Goal: Task Accomplishment & Management: Manage account settings

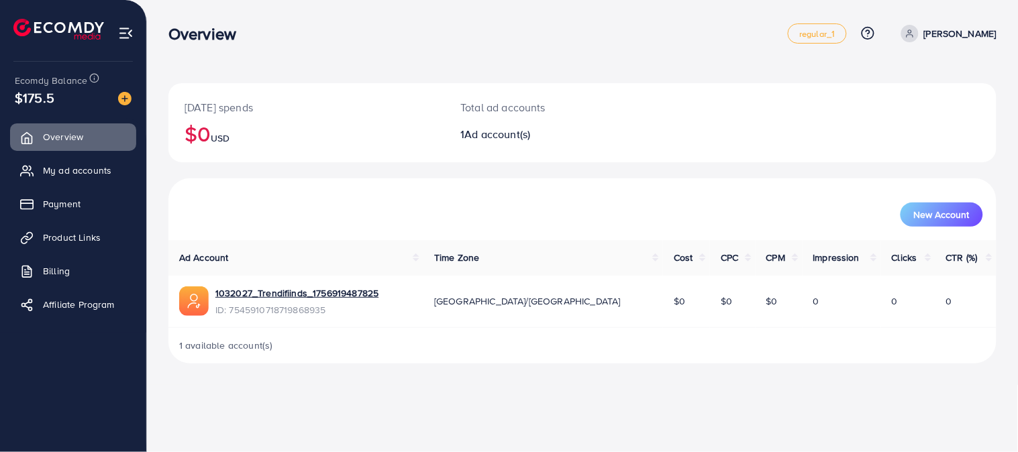
click at [83, 171] on span "My ad accounts" at bounding box center [77, 170] width 68 height 13
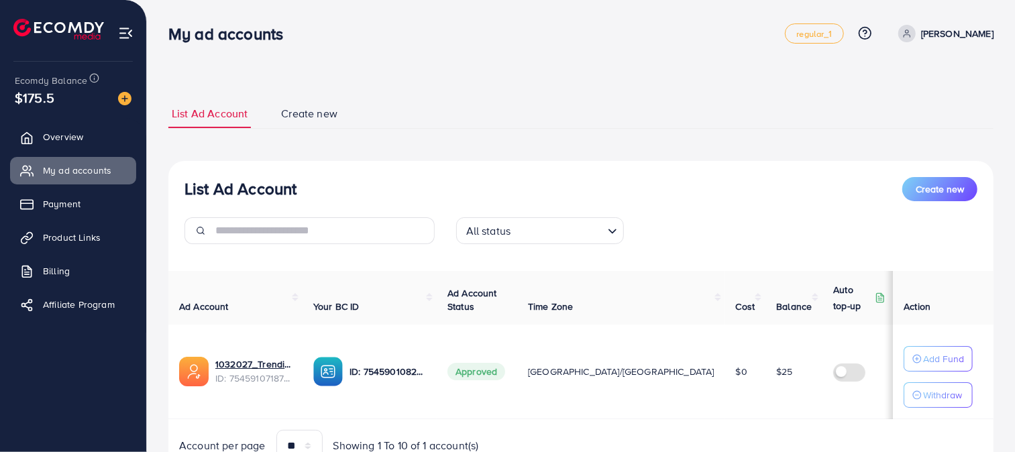
click at [213, 361] on div "1032027_Trendifiinds_1756919487825 ID: 7545910718719868935" at bounding box center [235, 372] width 113 height 30
click at [265, 377] on span "ID: 7545910718719868935" at bounding box center [253, 378] width 77 height 13
click at [266, 367] on link "1032027_Trendifiinds_1756919487825" at bounding box center [253, 364] width 77 height 13
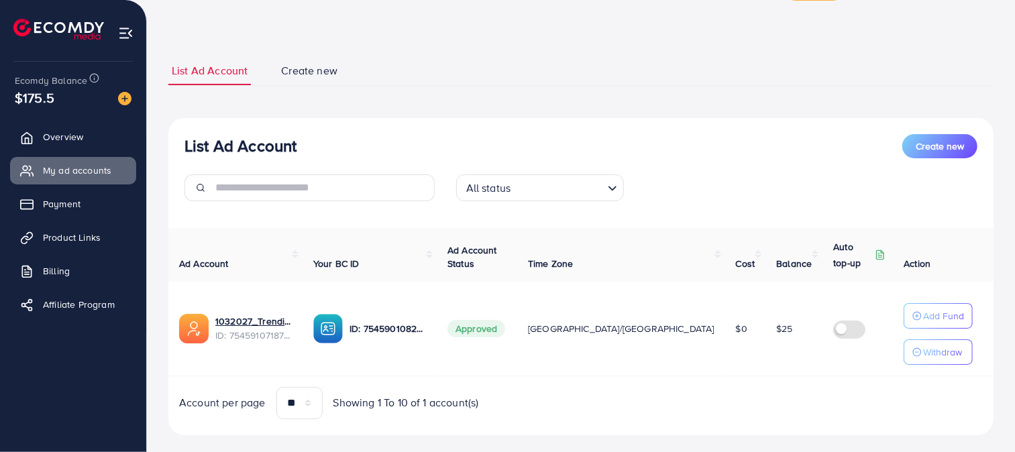
scroll to position [63, 0]
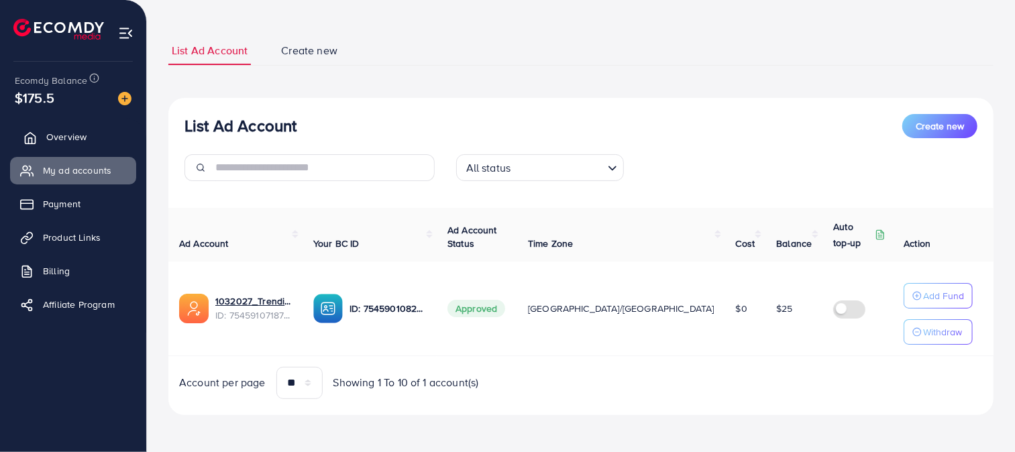
click at [34, 142] on icon at bounding box center [29, 138] width 13 height 13
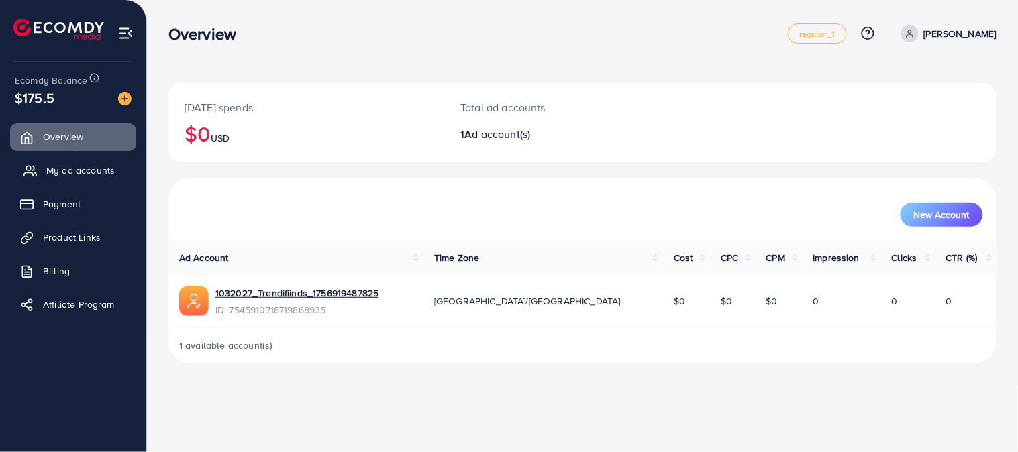
click at [89, 162] on link "My ad accounts" at bounding box center [73, 170] width 126 height 27
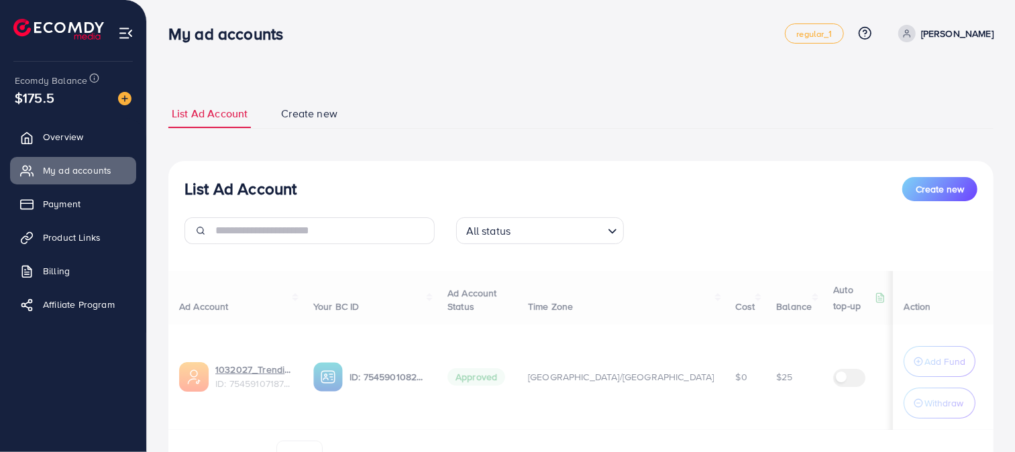
select select
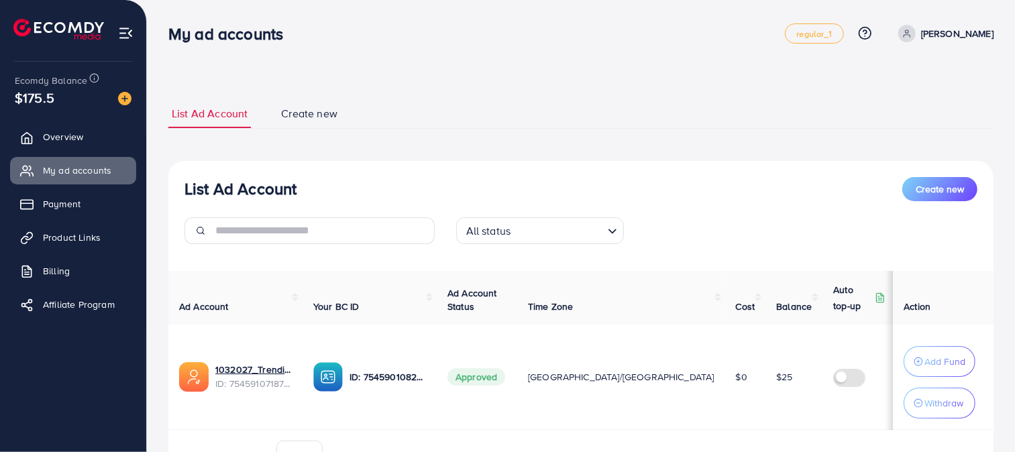
click at [338, 105] on link "Create new" at bounding box center [309, 113] width 63 height 29
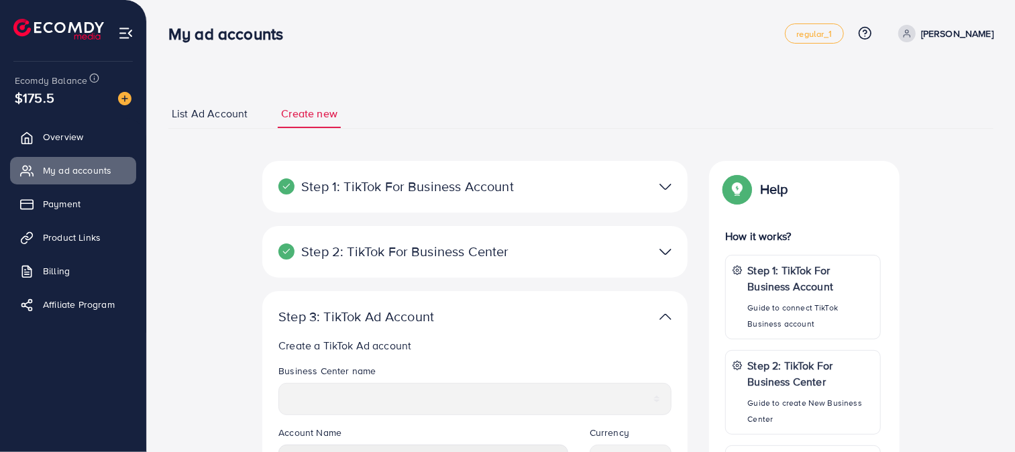
click at [243, 117] on span "List Ad Account" at bounding box center [210, 113] width 76 height 15
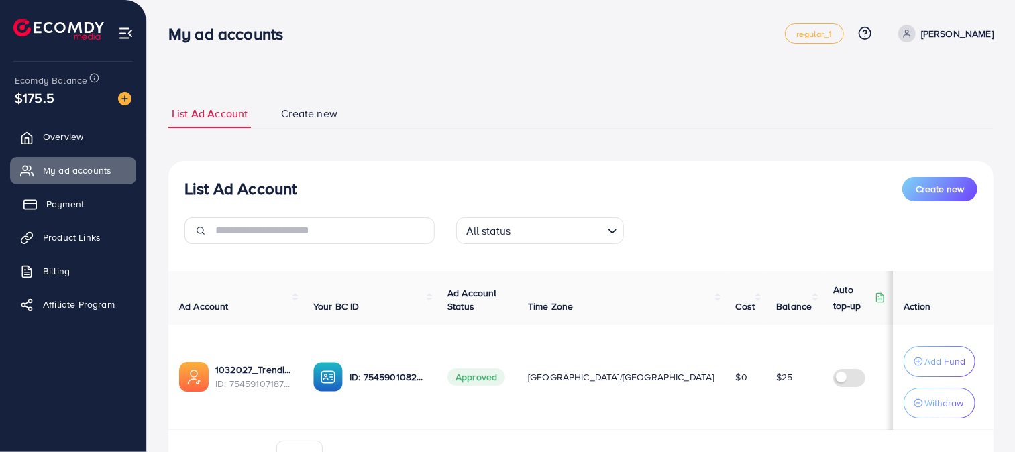
click at [42, 197] on link "Payment" at bounding box center [73, 204] width 126 height 27
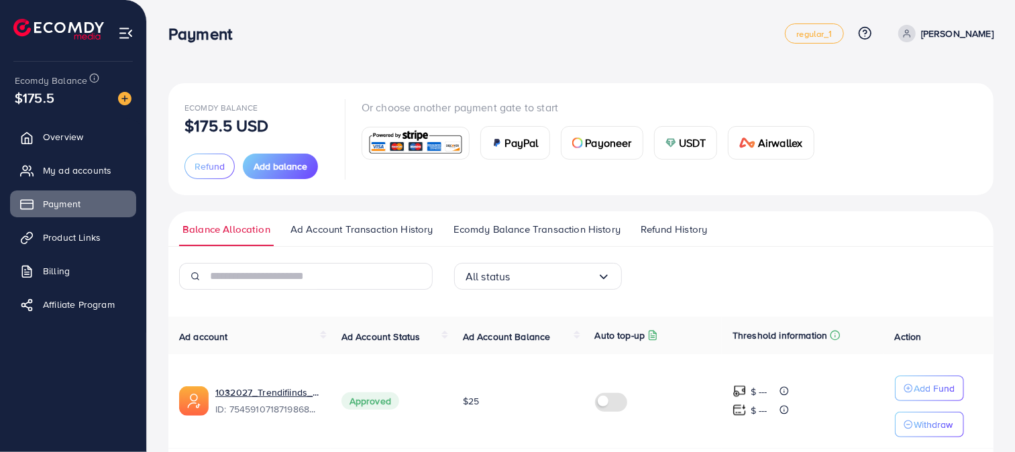
click at [766, 148] on span "Airwallex" at bounding box center [780, 143] width 44 height 16
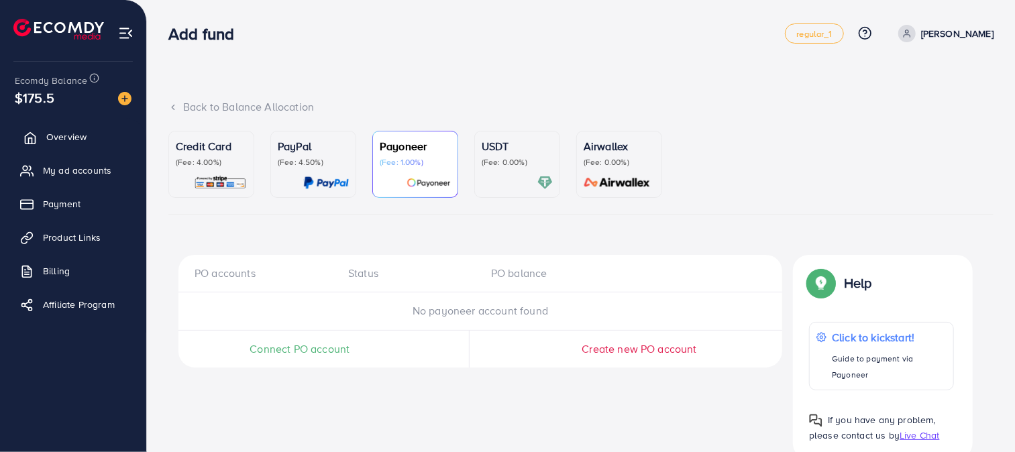
click at [106, 140] on link "Overview" at bounding box center [73, 136] width 126 height 27
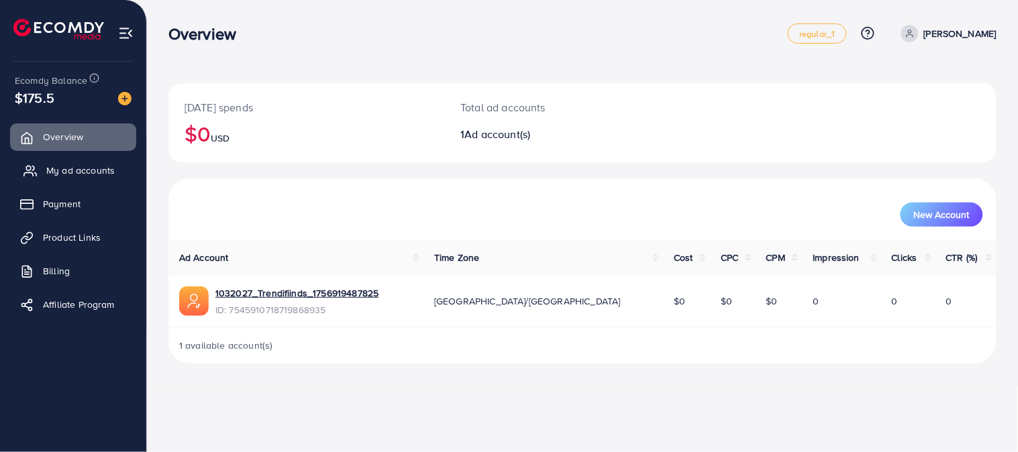
click at [44, 171] on link "My ad accounts" at bounding box center [73, 170] width 126 height 27
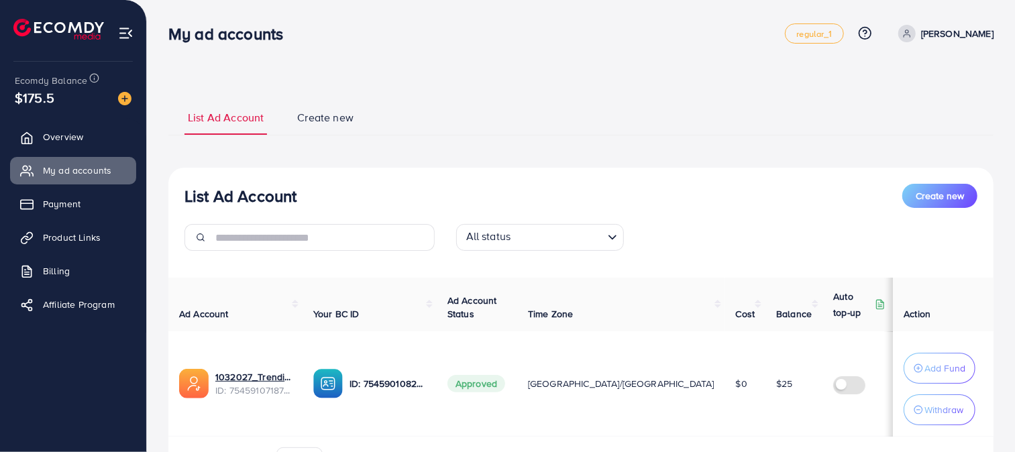
scroll to position [81, 0]
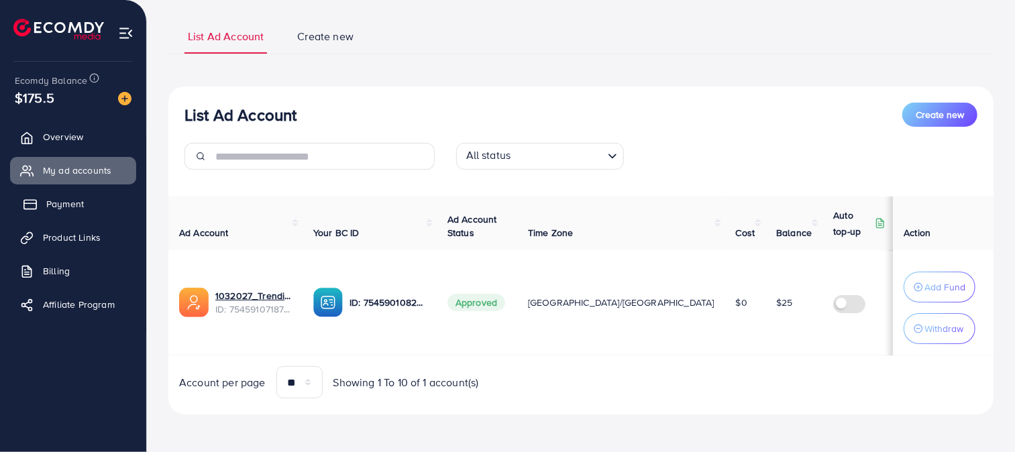
click at [83, 192] on link "Payment" at bounding box center [73, 204] width 126 height 27
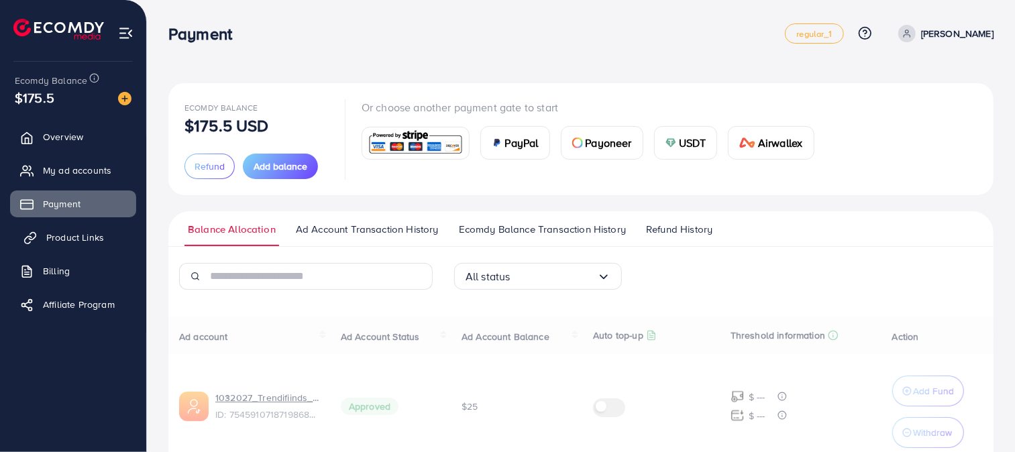
click at [70, 231] on span "Product Links" at bounding box center [75, 237] width 58 height 13
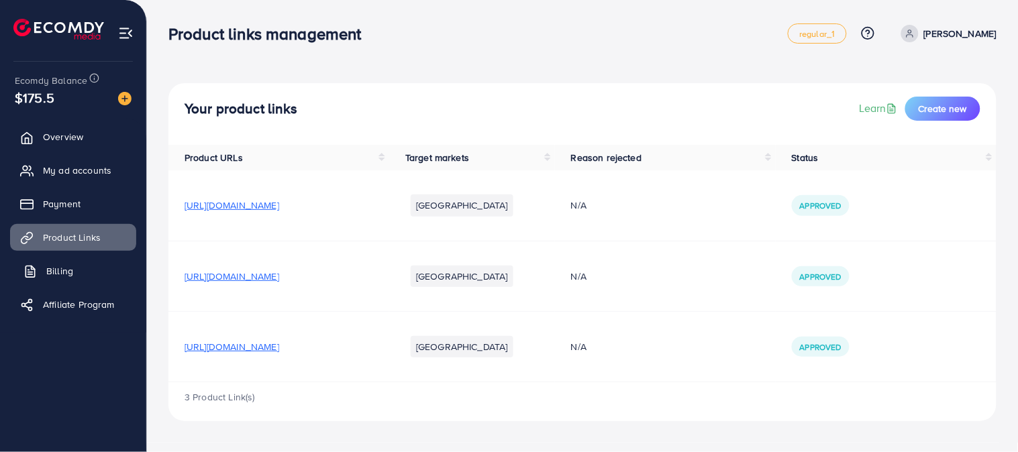
click at [70, 270] on span "Billing" at bounding box center [59, 270] width 27 height 13
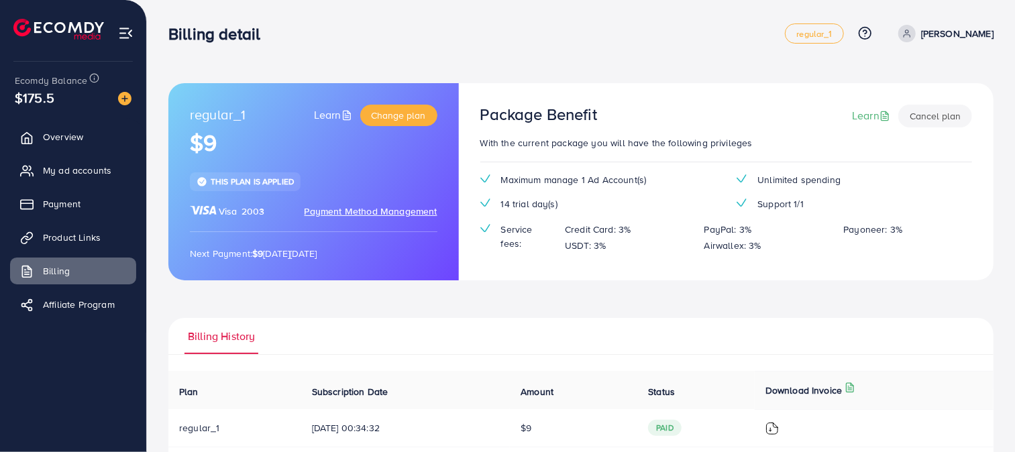
click at [107, 121] on ul "Overview My ad accounts Payment Product Links Billing Affiliate Program" at bounding box center [73, 225] width 146 height 214
click at [105, 130] on link "Overview" at bounding box center [73, 136] width 126 height 27
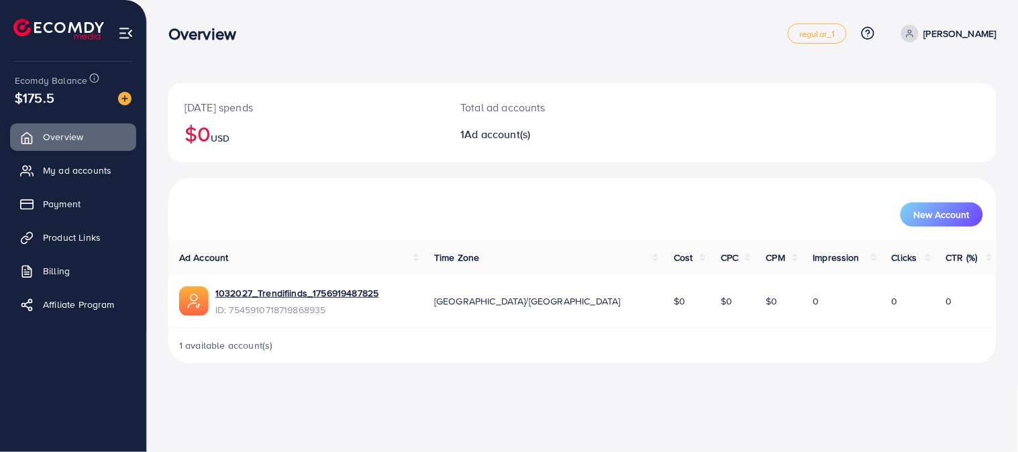
click at [213, 108] on p "[DATE] spends" at bounding box center [307, 107] width 244 height 16
click at [303, 85] on div "Today's spends $0 USD" at bounding box center [306, 122] width 276 height 79
click at [250, 130] on h2 "$0 USD" at bounding box center [307, 134] width 244 height 26
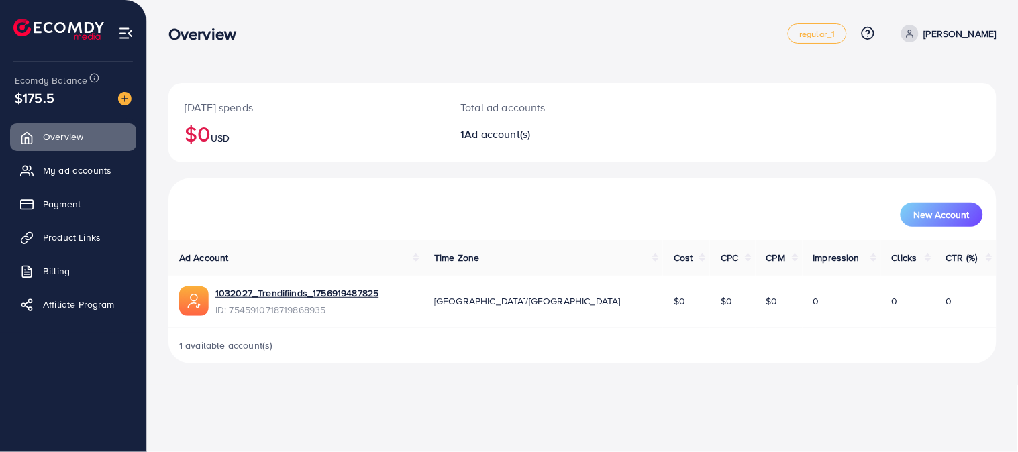
click at [250, 130] on h2 "$0 USD" at bounding box center [307, 134] width 244 height 26
click at [272, 99] on p "[DATE] spends" at bounding box center [307, 107] width 244 height 16
click at [240, 107] on p "[DATE] spends" at bounding box center [307, 107] width 244 height 16
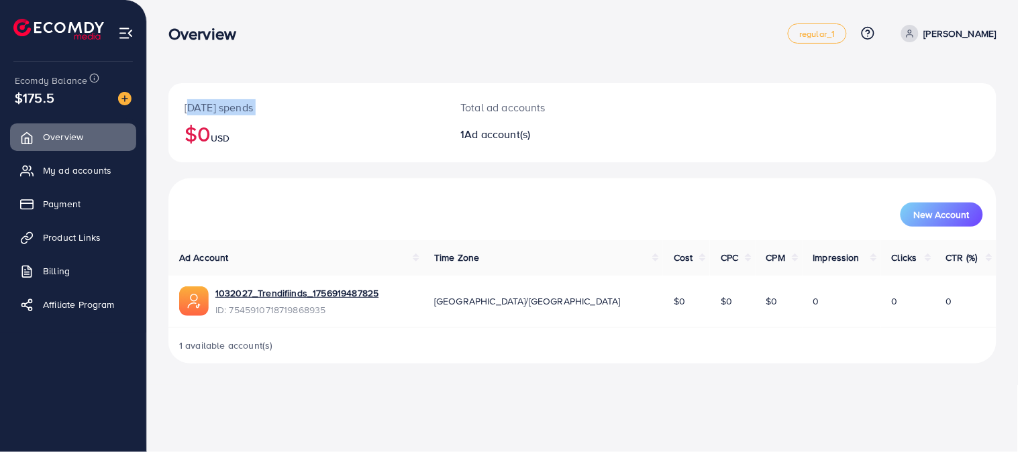
click at [240, 107] on p "[DATE] spends" at bounding box center [307, 107] width 244 height 16
click at [330, 77] on div "Today's spends $0 USD Total ad accounts 1 Ad account(s) New Account Ad Account …" at bounding box center [582, 192] width 871 height 385
click at [205, 55] on nav "Overview regular_1 Help Center Contact Support Plans and Pricing Term and polic…" at bounding box center [582, 33] width 828 height 48
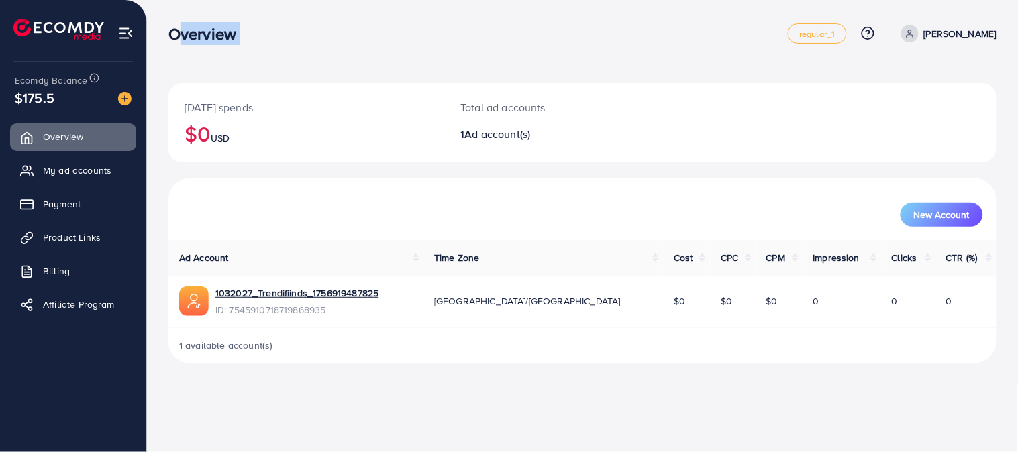
click at [292, 23] on div "Overview regular_1 Help Center Contact Support Plans and Pricing Term and polic…" at bounding box center [582, 34] width 828 height 38
click at [240, 30] on h3 "Overview" at bounding box center [207, 33] width 79 height 19
click at [223, 27] on h3 "Overview" at bounding box center [207, 33] width 79 height 19
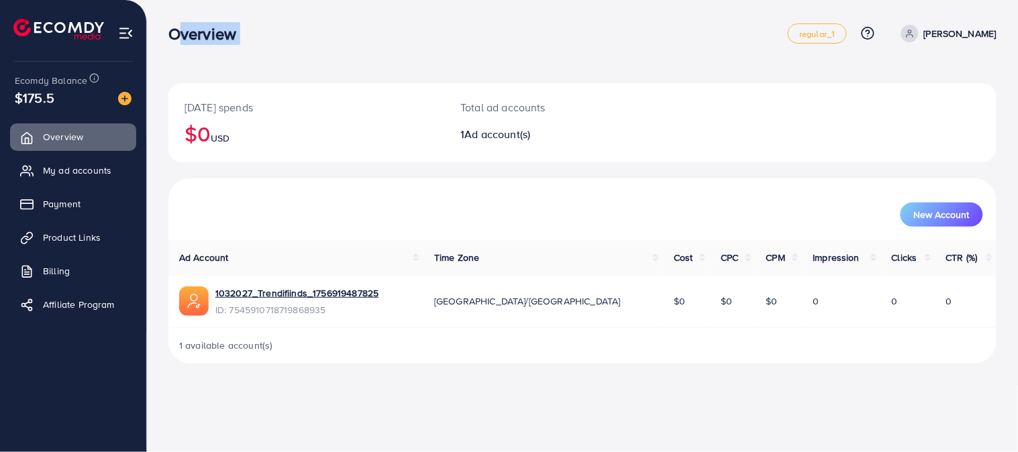
click at [223, 27] on h3 "Overview" at bounding box center [207, 33] width 79 height 19
click at [256, 44] on div "Overview regular_1 Help Center Contact Support Plans and Pricing Term and polic…" at bounding box center [582, 34] width 828 height 38
click at [227, 103] on p "[DATE] spends" at bounding box center [307, 107] width 244 height 16
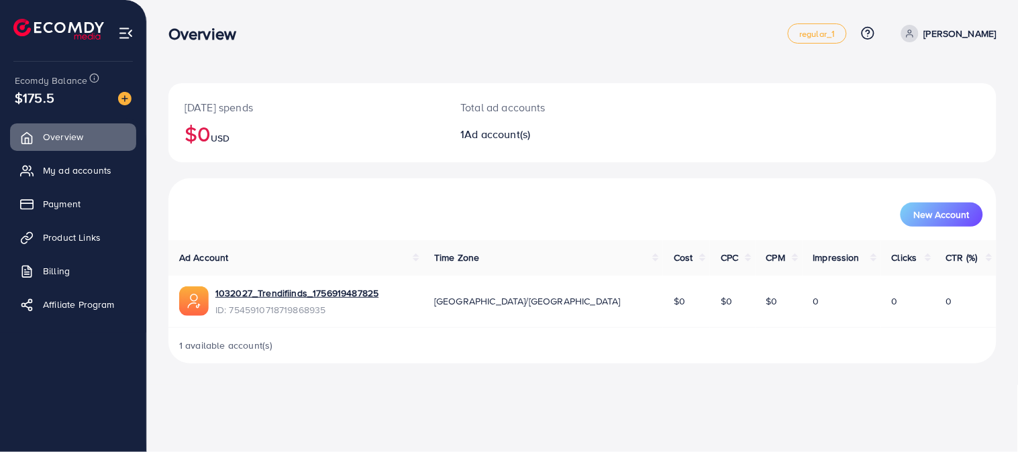
click at [215, 40] on h3 "Overview" at bounding box center [207, 33] width 79 height 19
click at [126, 97] on img at bounding box center [124, 98] width 13 height 13
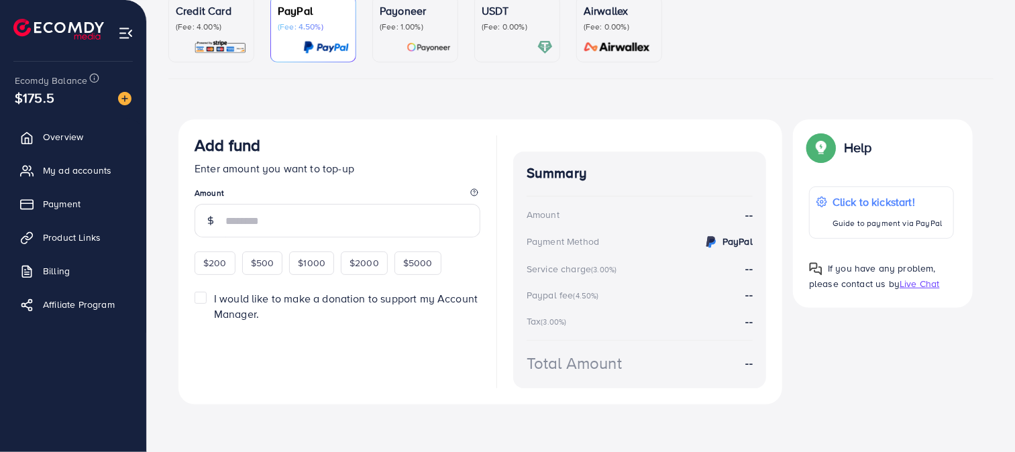
scroll to position [61, 0]
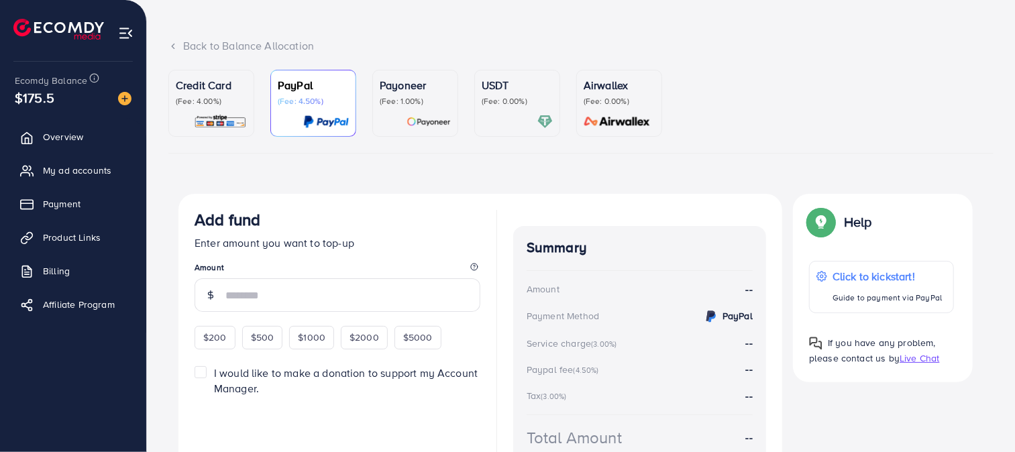
click at [223, 123] on img at bounding box center [220, 121] width 53 height 15
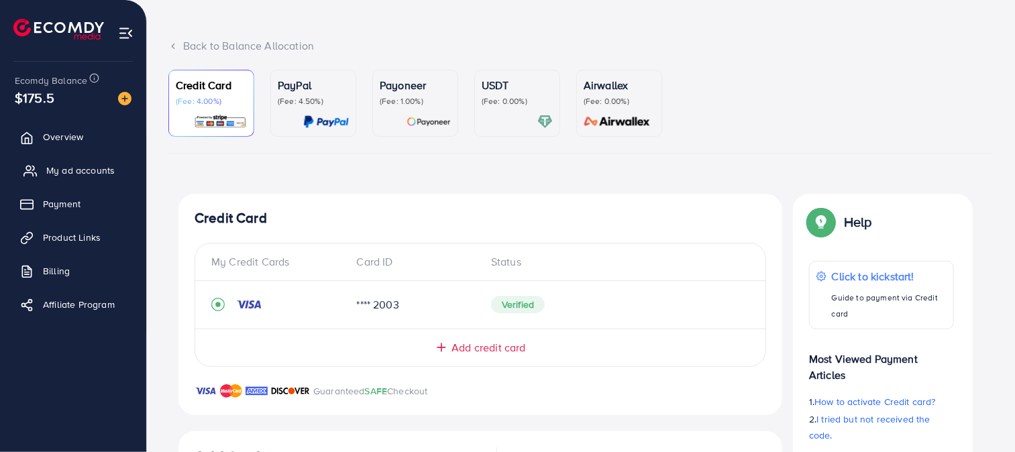
click at [105, 157] on link "My ad accounts" at bounding box center [73, 170] width 126 height 27
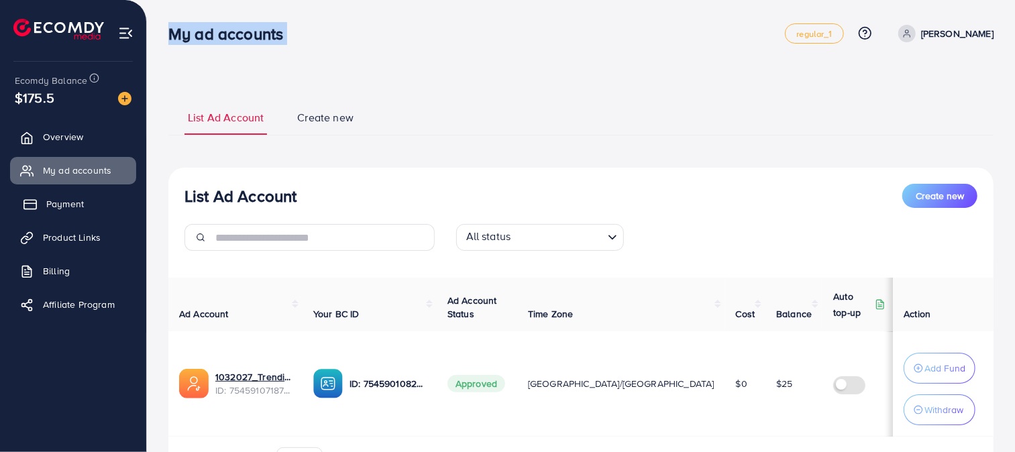
click at [72, 197] on span "Payment" at bounding box center [65, 203] width 38 height 13
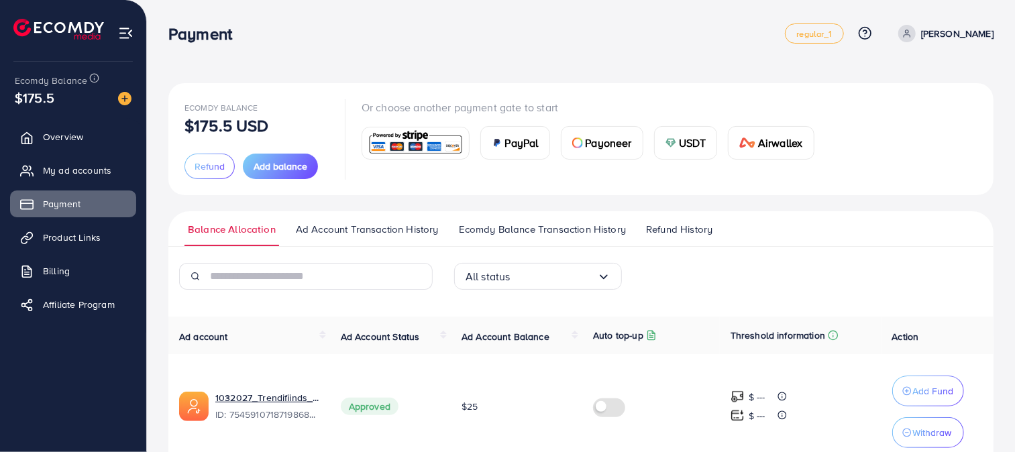
click at [344, 88] on div "Ecomdy Balance $175.5 USD Refund Add balance Or choose another payment gate to …" at bounding box center [581, 139] width 826 height 112
click at [49, 240] on span "Product Links" at bounding box center [75, 237] width 58 height 13
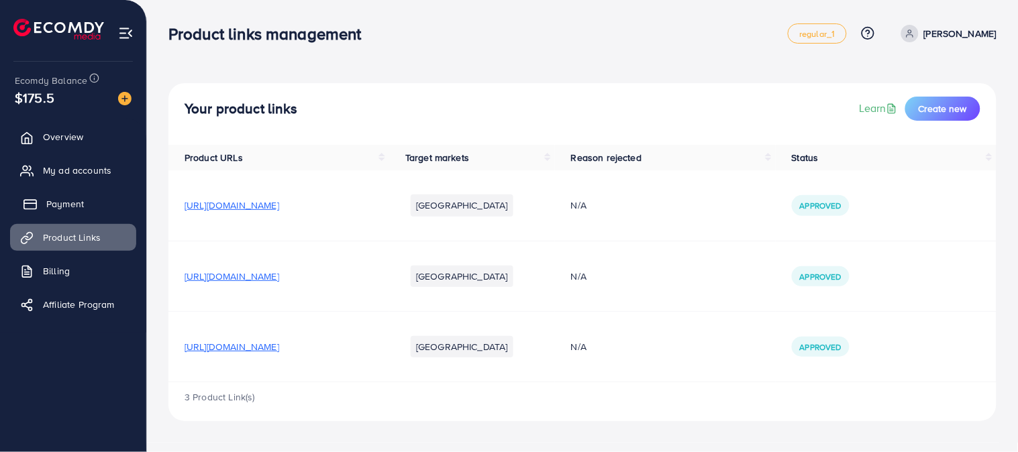
click at [89, 193] on link "Payment" at bounding box center [73, 204] width 126 height 27
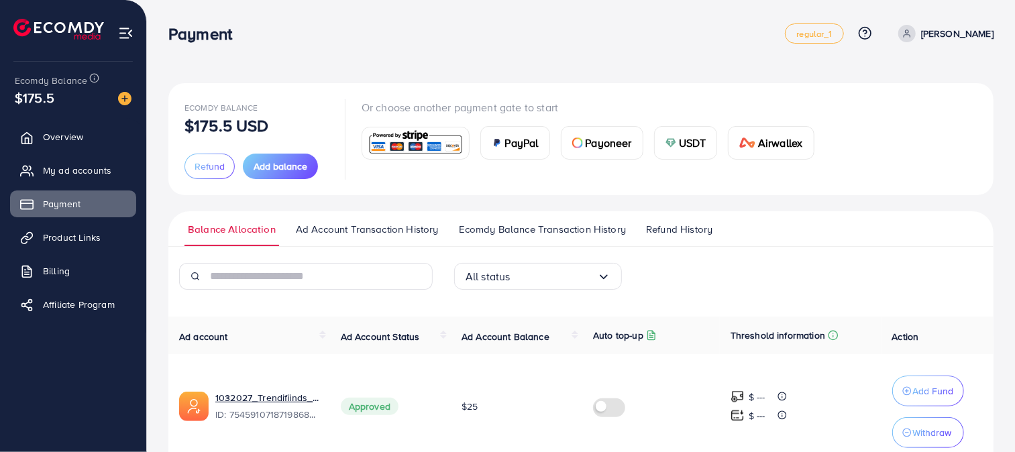
click at [27, 152] on ul "Overview My ad accounts Payment Product Links Billing Affiliate Program" at bounding box center [73, 225] width 146 height 214
click at [39, 154] on ul "Overview My ad accounts Payment Product Links Billing Affiliate Program" at bounding box center [73, 225] width 146 height 214
click at [44, 161] on link "My ad accounts" at bounding box center [73, 170] width 126 height 27
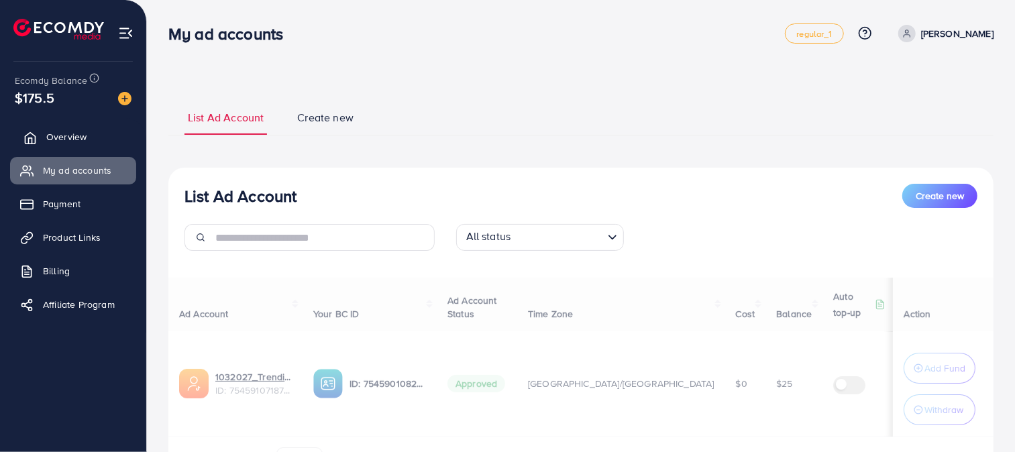
click at [50, 142] on span "Overview" at bounding box center [66, 136] width 40 height 13
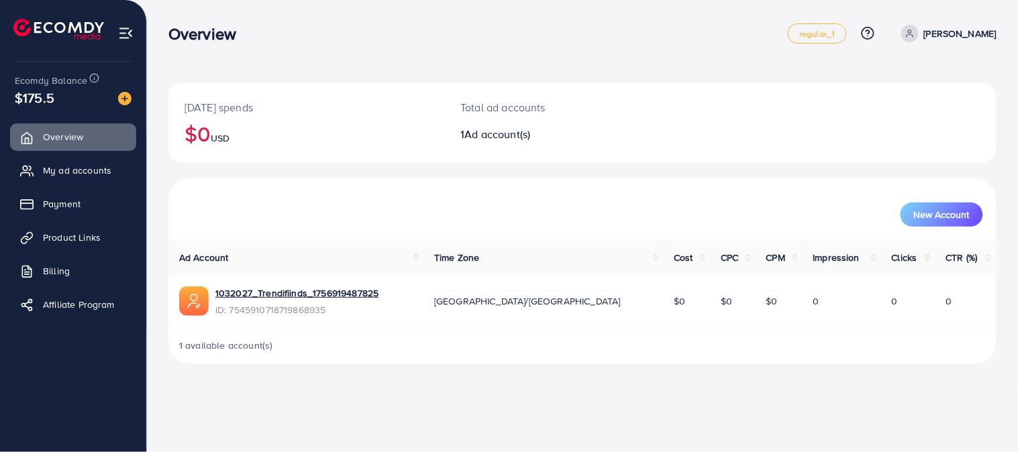
click at [223, 138] on span "USD" at bounding box center [220, 138] width 19 height 13
click at [462, 189] on div "New Account" at bounding box center [582, 210] width 828 height 62
click at [544, 320] on td "[GEOGRAPHIC_DATA]/[GEOGRAPHIC_DATA]" at bounding box center [544, 302] width 240 height 52
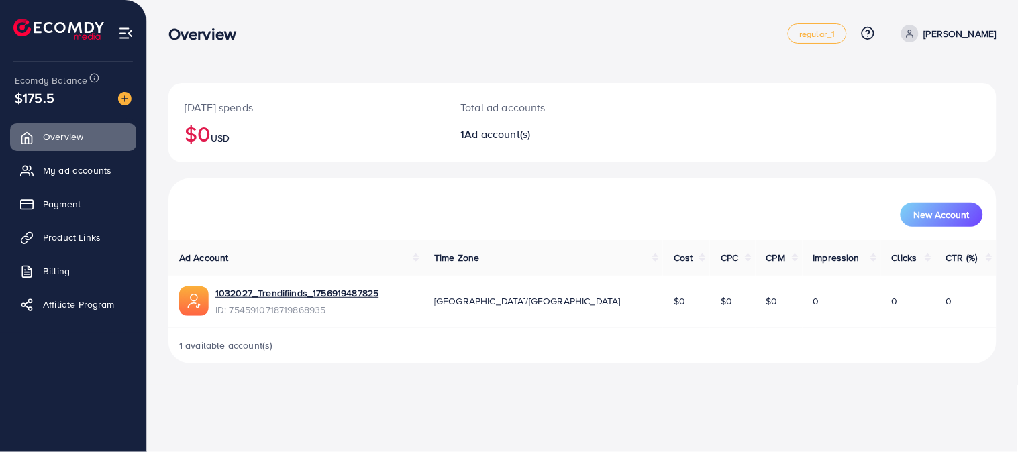
click at [544, 320] on td "[GEOGRAPHIC_DATA]/[GEOGRAPHIC_DATA]" at bounding box center [544, 302] width 240 height 52
click at [514, 378] on div "Today's spends $0 USD Total ad accounts 1 Ad account(s) New Account Ad Account …" at bounding box center [582, 192] width 871 height 385
click at [103, 162] on link "My ad accounts" at bounding box center [73, 170] width 126 height 27
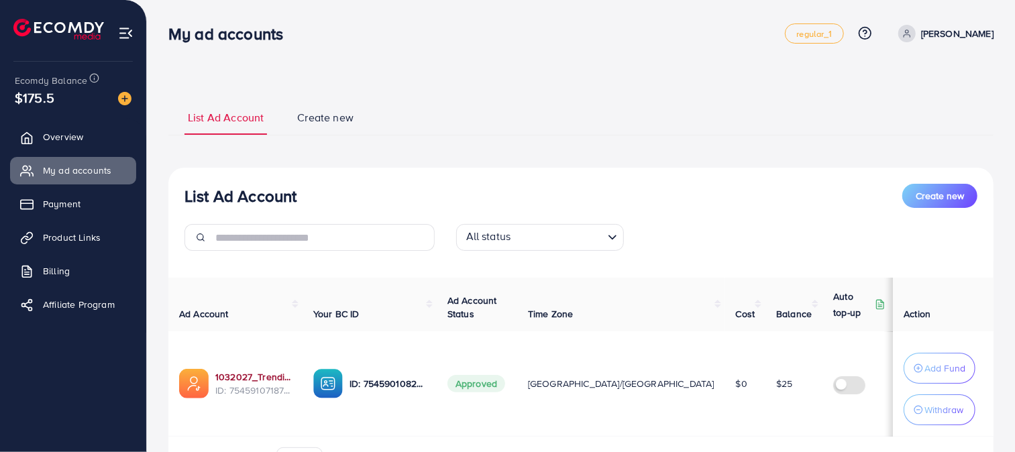
click at [287, 372] on link "1032027_Trendifiinds_1756919487825" at bounding box center [253, 376] width 77 height 13
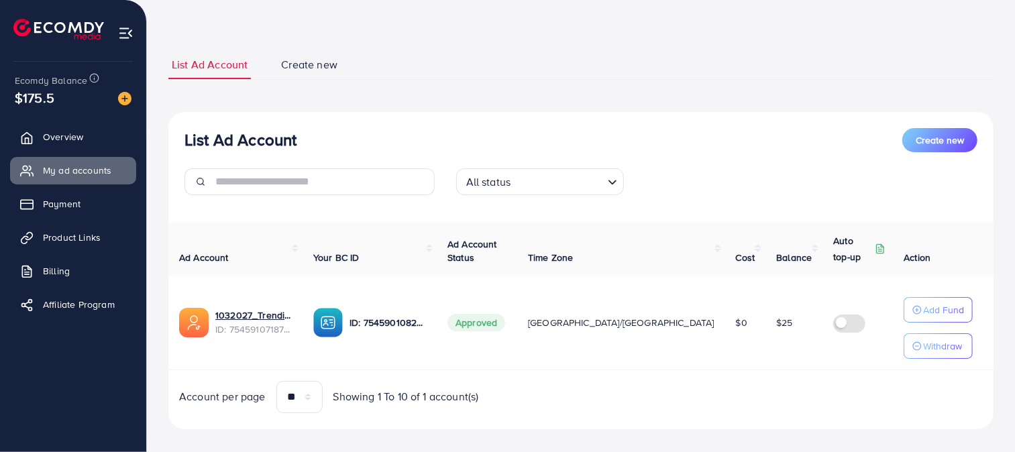
scroll to position [63, 0]
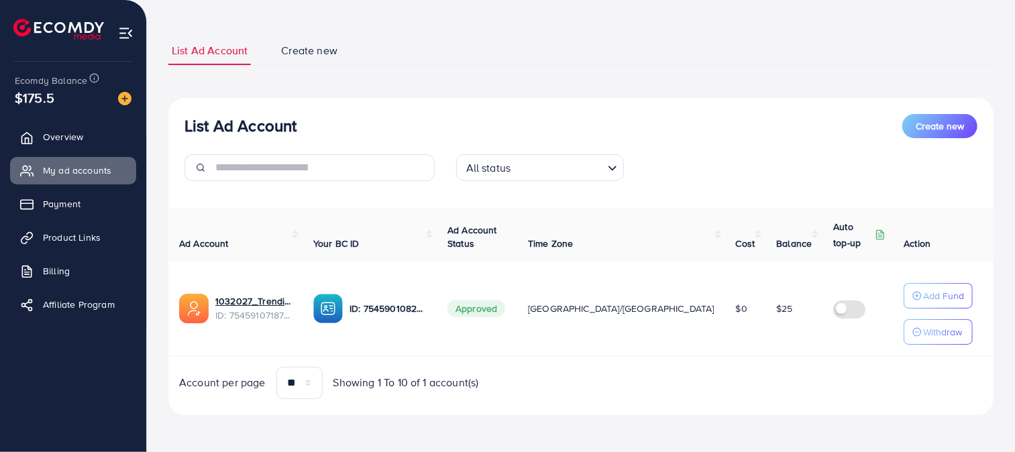
click at [95, 153] on ul "Overview My ad accounts Payment Product Links Billing Affiliate Program" at bounding box center [73, 225] width 146 height 214
click at [94, 149] on link "Overview" at bounding box center [73, 136] width 126 height 27
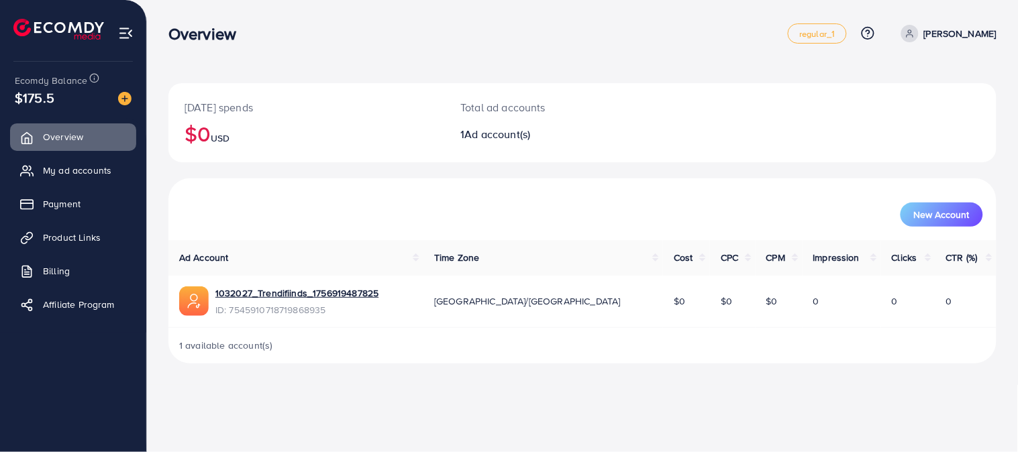
click at [89, 154] on ul "Overview My ad accounts Payment Product Links Billing Affiliate Program" at bounding box center [73, 225] width 146 height 214
click at [83, 199] on link "Payment" at bounding box center [73, 204] width 126 height 27
click at [89, 184] on link "My ad accounts" at bounding box center [73, 170] width 126 height 27
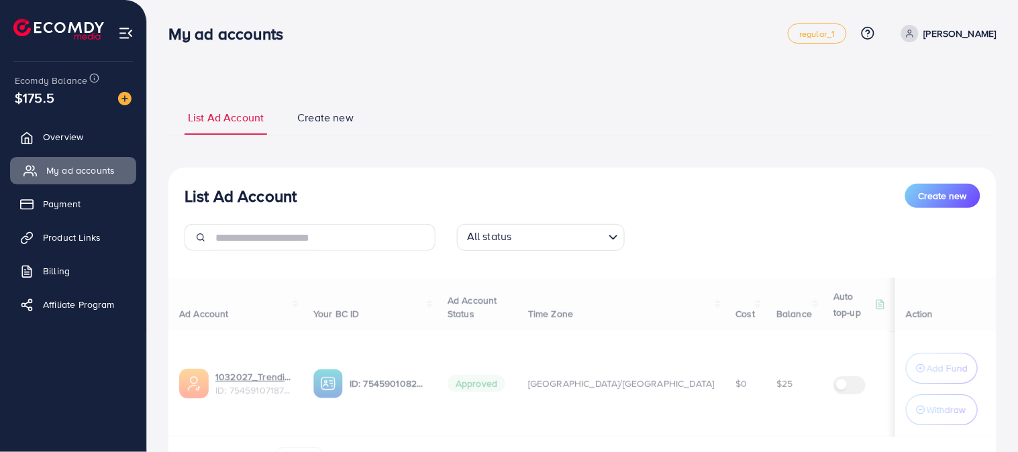
click at [85, 168] on span "My ad accounts" at bounding box center [80, 170] width 68 height 13
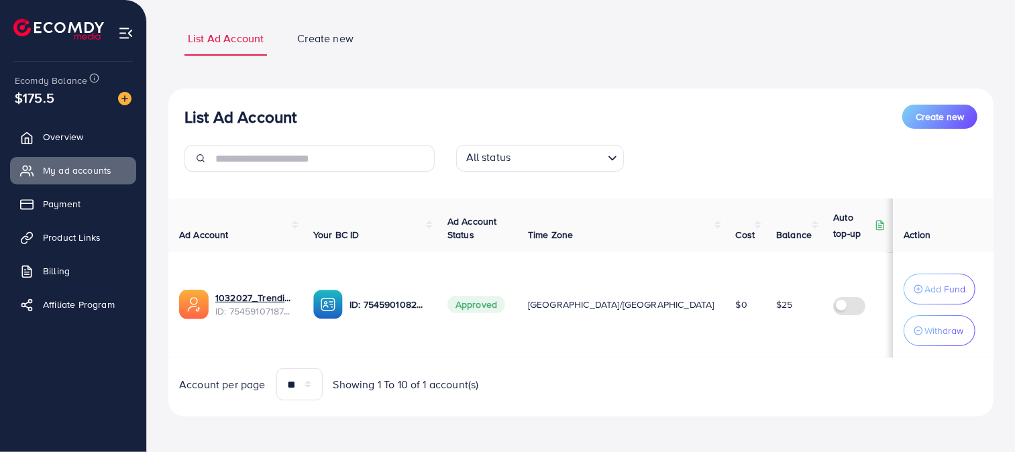
scroll to position [81, 0]
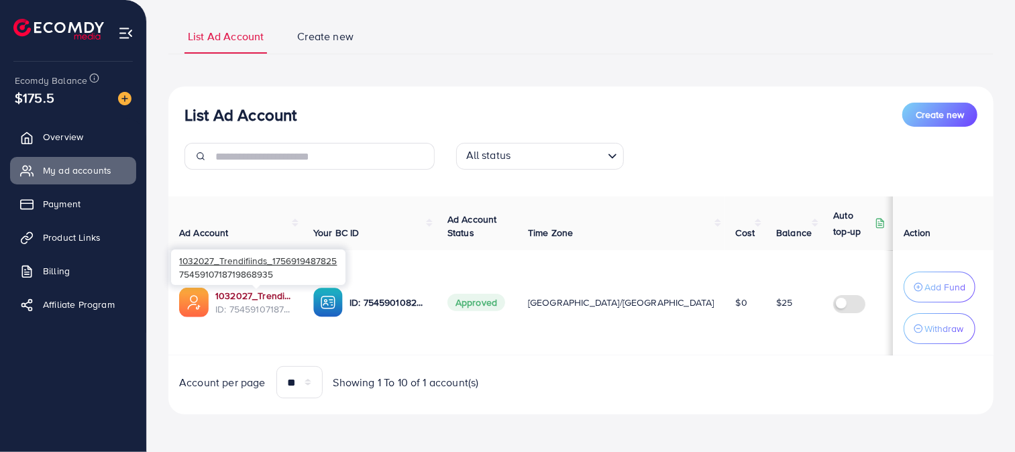
click at [272, 299] on link "1032027_Trendifiinds_1756919487825" at bounding box center [253, 295] width 77 height 13
click at [82, 137] on span "Overview" at bounding box center [66, 136] width 40 height 13
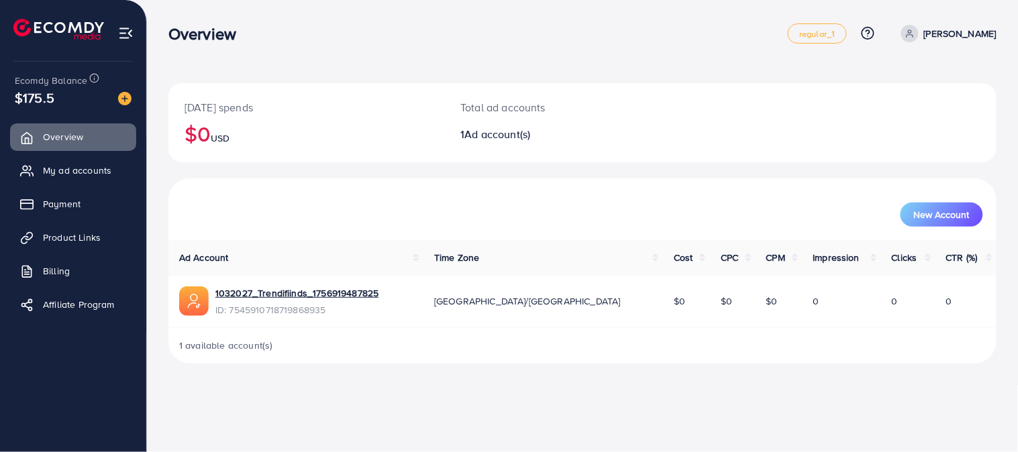
click at [49, 77] on span "Ecomdy Balance" at bounding box center [51, 80] width 72 height 13
drag, startPoint x: 48, startPoint y: 76, endPoint x: 89, endPoint y: 99, distance: 46.9
click at [91, 101] on div "Ecomdy Balance $175.5" at bounding box center [73, 90] width 125 height 56
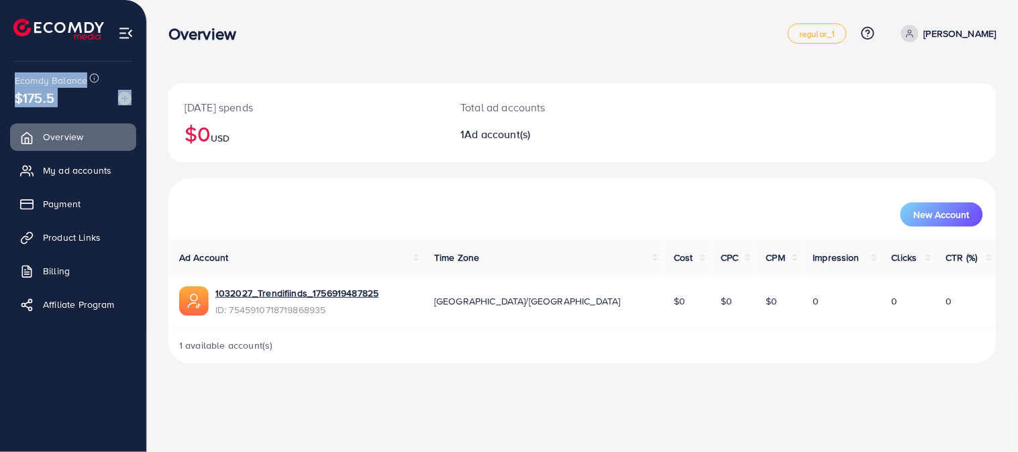
click at [72, 77] on span "Ecomdy Balance" at bounding box center [51, 80] width 72 height 13
drag, startPoint x: 70, startPoint y: 77, endPoint x: 91, endPoint y: 83, distance: 21.2
click at [91, 83] on div "Ecomdy Balance" at bounding box center [68, 79] width 106 height 15
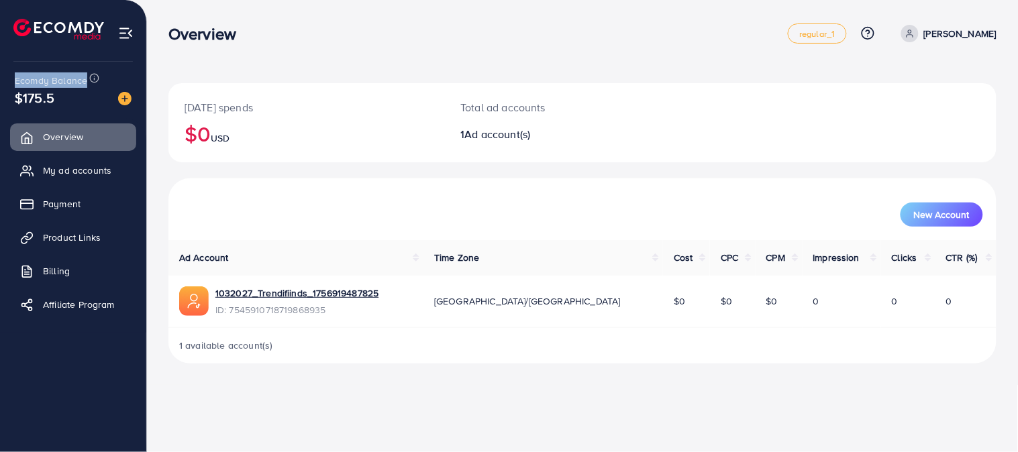
click at [70, 81] on span "Ecomdy Balance" at bounding box center [51, 80] width 72 height 13
click at [232, 24] on h3 "Overview" at bounding box center [207, 33] width 79 height 19
click at [244, 52] on div "Overview regular_1 Help Center Contact Support Plans and Pricing Term and polic…" at bounding box center [582, 34] width 828 height 38
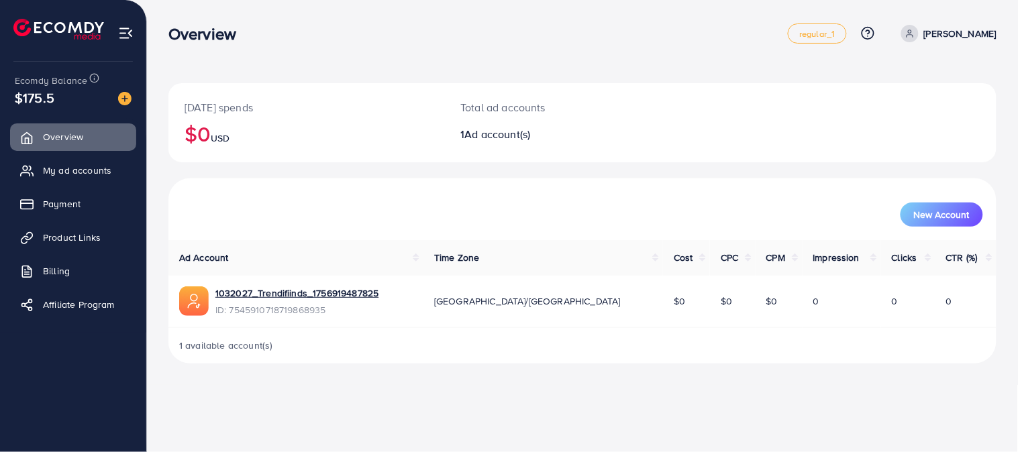
click at [221, 47] on div "Overview regular_1 Help Center Contact Support Plans and Pricing Term and polic…" at bounding box center [582, 34] width 828 height 38
click at [219, 42] on h3 "Overview" at bounding box center [207, 33] width 79 height 19
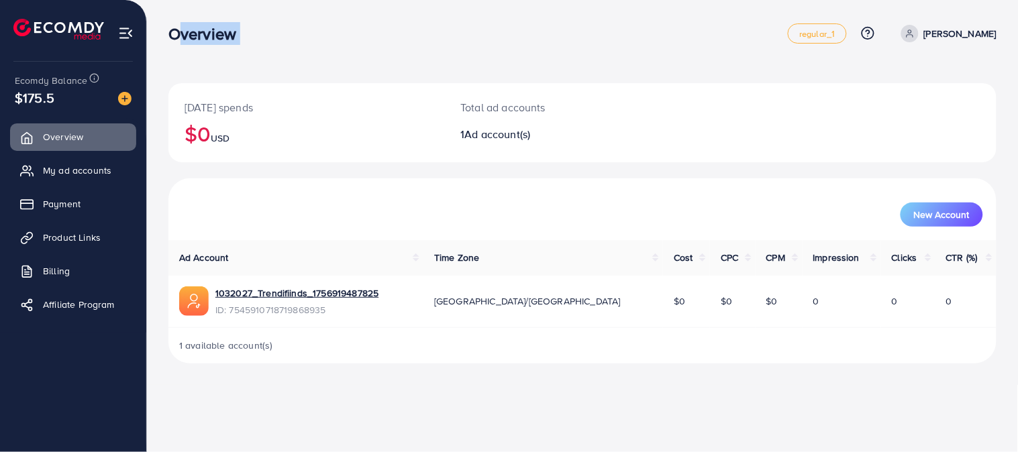
click at [257, 24] on div "Overview" at bounding box center [208, 33] width 100 height 19
click at [216, 7] on div "Today's spends $0 USD Total ad accounts 1 Ad account(s) New Account Ad Account …" at bounding box center [582, 192] width 871 height 385
click at [229, 11] on nav "Overview regular_1 Help Center Contact Support Plans and Pricing Term and polic…" at bounding box center [582, 33] width 828 height 48
click at [217, 36] on h3 "Overview" at bounding box center [207, 33] width 79 height 19
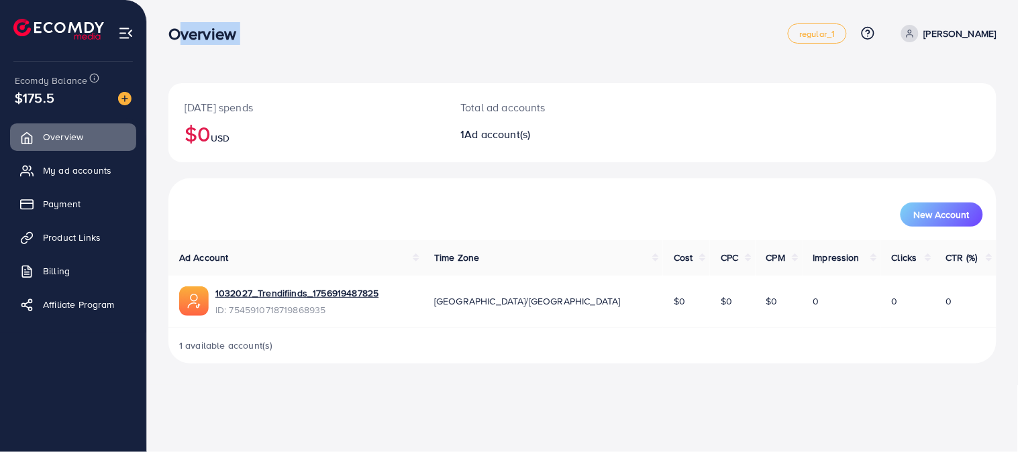
click at [217, 36] on h3 "Overview" at bounding box center [207, 33] width 79 height 19
drag, startPoint x: 357, startPoint y: 189, endPoint x: 306, endPoint y: 117, distance: 88.1
click at [358, 189] on div "New Account" at bounding box center [582, 210] width 828 height 62
click at [210, 27] on h3 "Overview" at bounding box center [207, 33] width 79 height 19
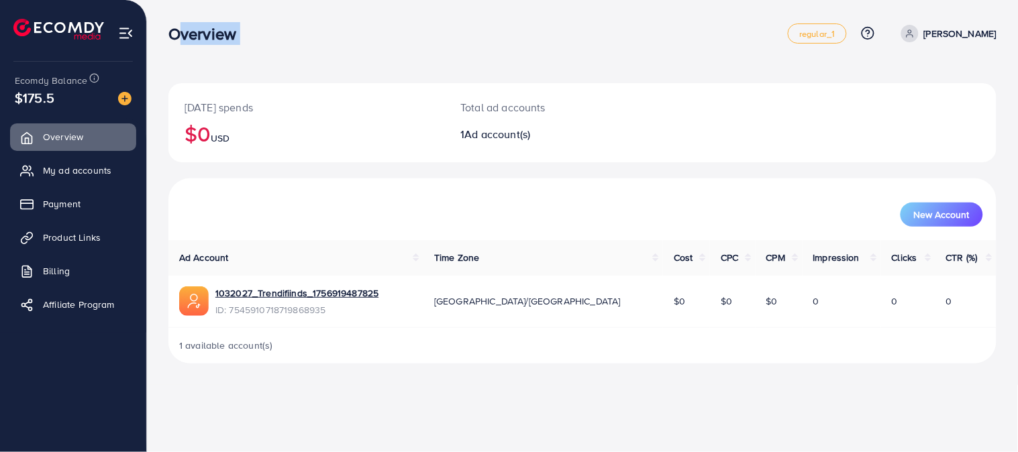
click at [210, 27] on h3 "Overview" at bounding box center [207, 33] width 79 height 19
click at [244, 43] on div "Overview regular_1 Help Center Contact Support Plans and Pricing Term and polic…" at bounding box center [582, 34] width 828 height 38
click at [208, 24] on h3 "Overview" at bounding box center [207, 33] width 79 height 19
click at [211, 24] on h3 "Overview" at bounding box center [207, 33] width 79 height 19
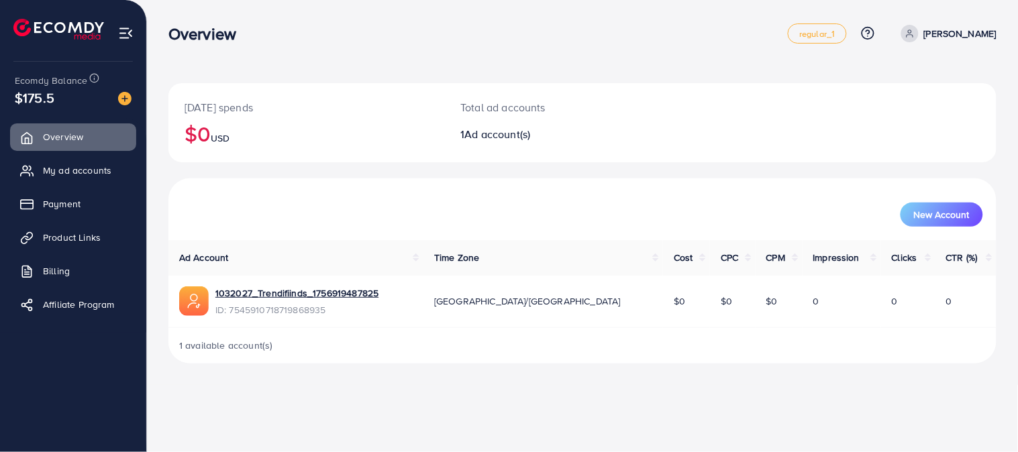
click at [213, 24] on h3 "Overview" at bounding box center [207, 33] width 79 height 19
click at [265, 5] on div "Today's spends $0 USD Total ad accounts 1 Ad account(s) New Account Ad Account …" at bounding box center [582, 192] width 871 height 385
click at [108, 228] on link "Product Links" at bounding box center [73, 237] width 126 height 27
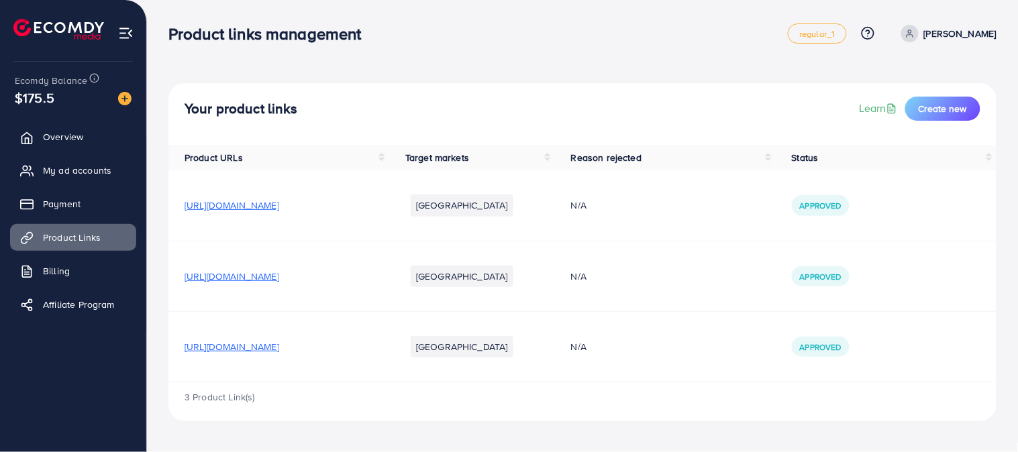
click at [279, 348] on span "https://www.trendifiinds.com/products/doodle-mat-water-canvas-for-kids" at bounding box center [232, 346] width 95 height 13
click at [279, 351] on span "https://www.trendifiinds.com/products/doodle-mat-water-canvas-for-kids" at bounding box center [232, 346] width 95 height 13
click at [103, 154] on ul "Overview My ad accounts Payment Product Links Billing Affiliate Program" at bounding box center [73, 225] width 146 height 214
click at [105, 168] on span "My ad accounts" at bounding box center [80, 170] width 68 height 13
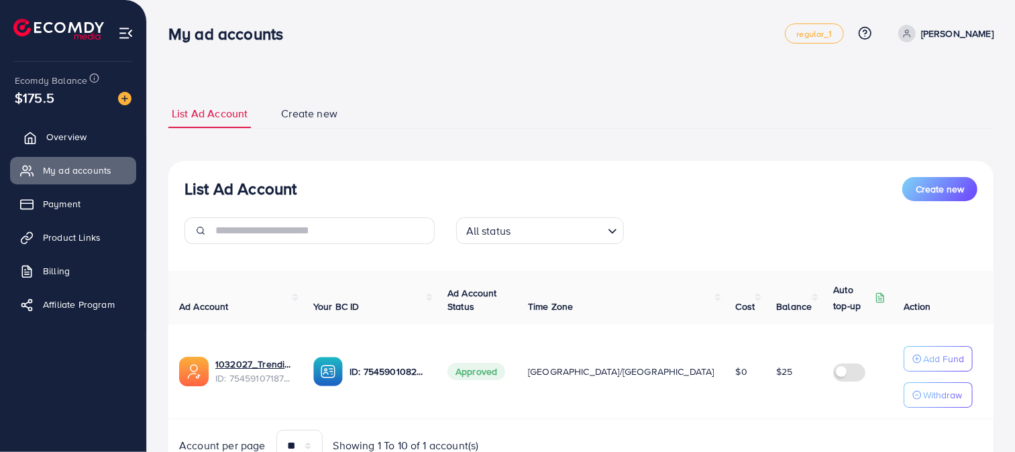
click at [67, 146] on link "Overview" at bounding box center [73, 136] width 126 height 27
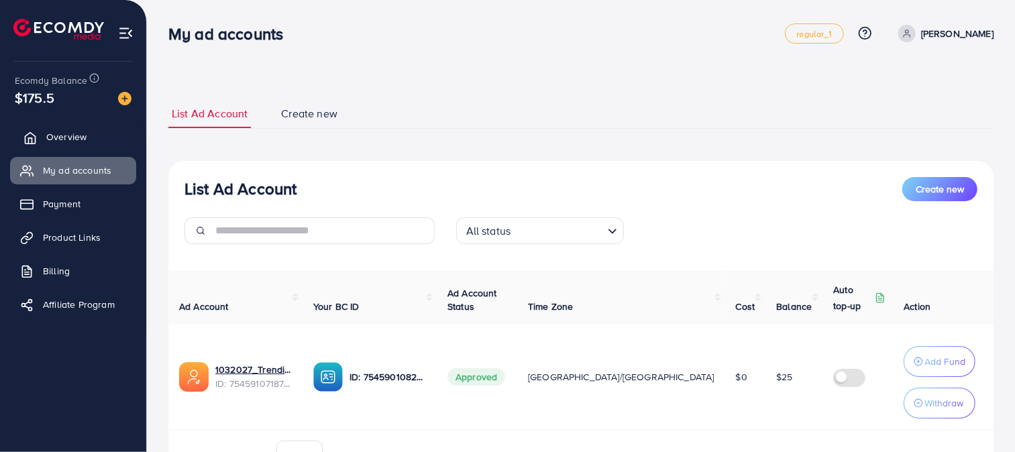
click at [68, 138] on span "Overview" at bounding box center [66, 136] width 40 height 13
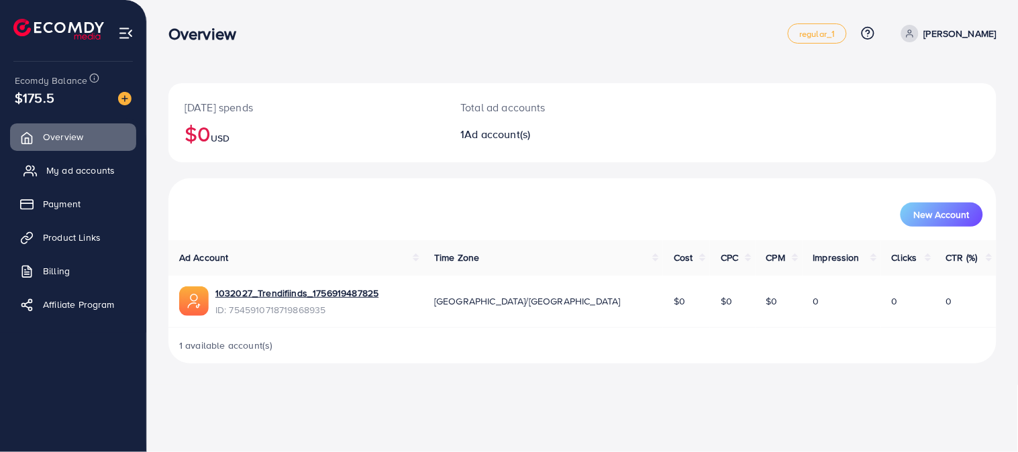
click at [63, 168] on span "My ad accounts" at bounding box center [80, 170] width 68 height 13
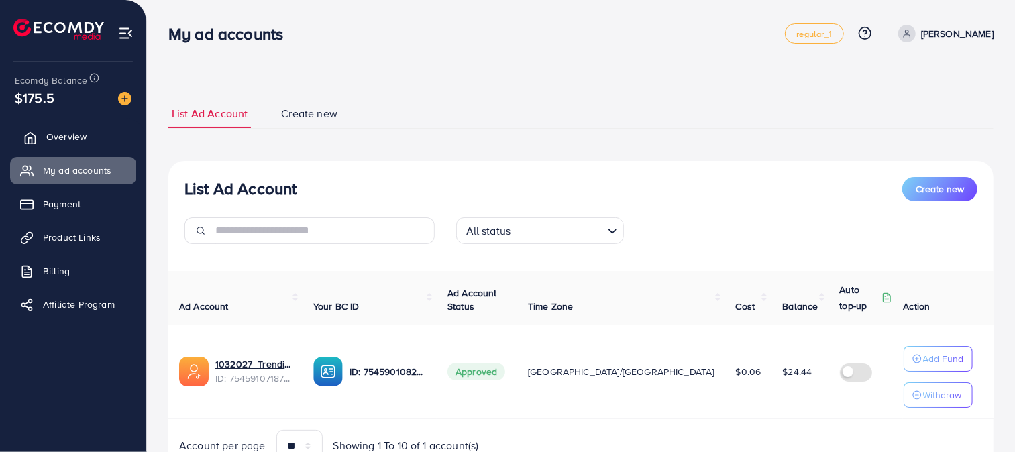
click at [91, 139] on link "Overview" at bounding box center [73, 136] width 126 height 27
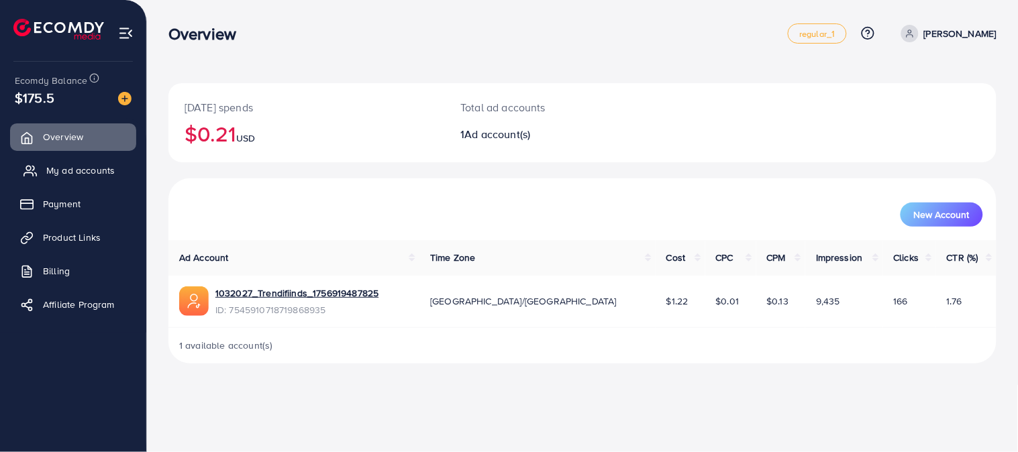
click at [66, 166] on span "My ad accounts" at bounding box center [80, 170] width 68 height 13
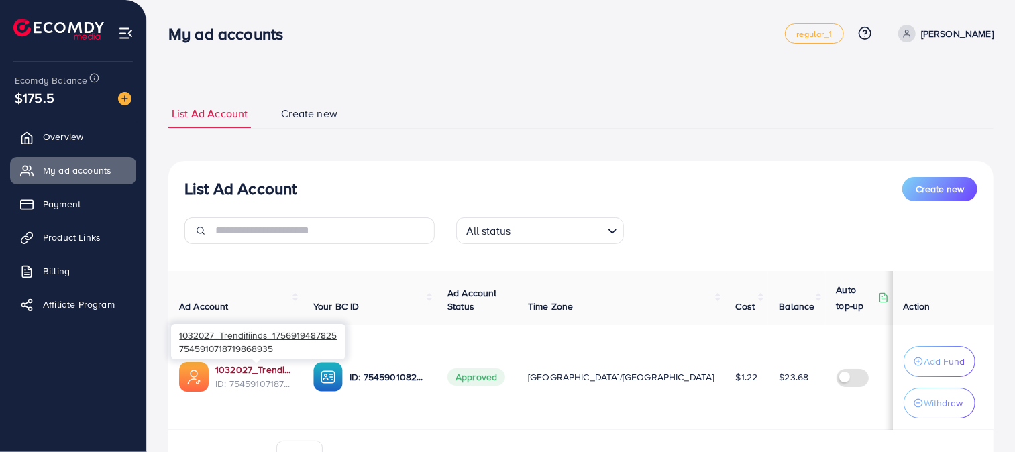
click at [271, 372] on link "1032027_Trendifiinds_1756919487825" at bounding box center [253, 369] width 77 height 13
click at [84, 141] on span "Overview" at bounding box center [66, 136] width 40 height 13
